Goal: Task Accomplishment & Management: Use online tool/utility

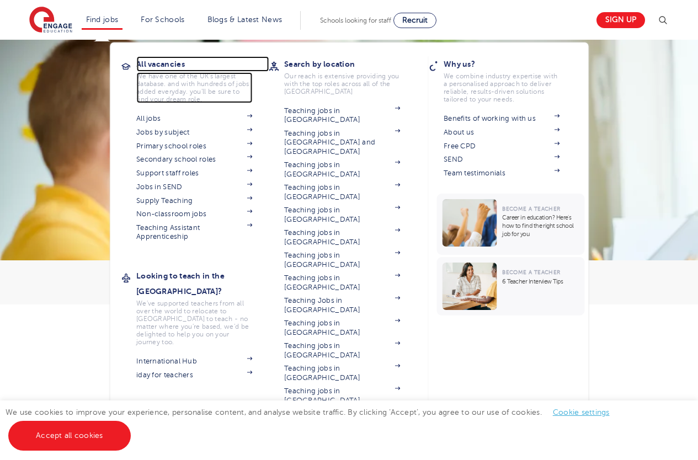
click at [158, 65] on h3 "All vacancies" at bounding box center [202, 63] width 132 height 15
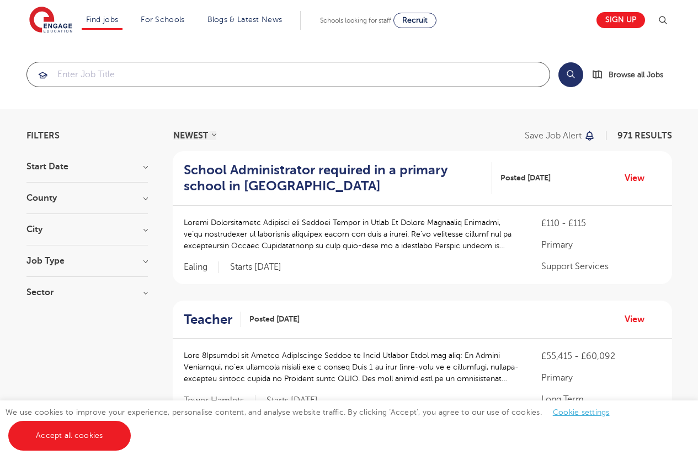
click at [158, 70] on input "search" at bounding box center [288, 74] width 523 height 24
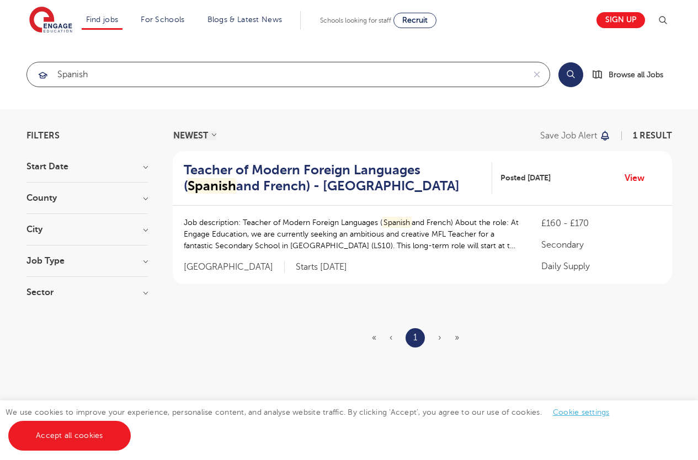
type input "spanish"
click button "Submit" at bounding box center [0, 0] width 0 height 0
